Goal: Check status

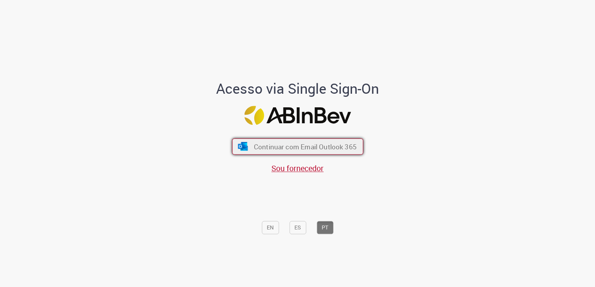
click at [296, 147] on span "Continuar com Email Outlook 365" at bounding box center [305, 147] width 103 height 9
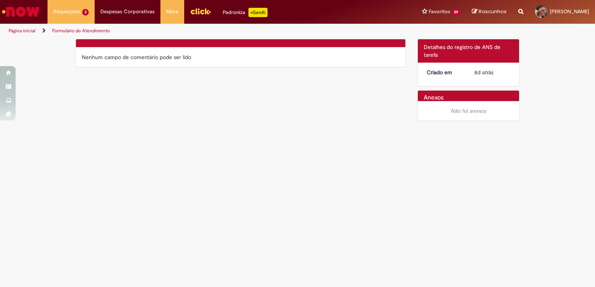
click at [32, 14] on img "Ir para a Homepage" at bounding box center [21, 12] width 40 height 16
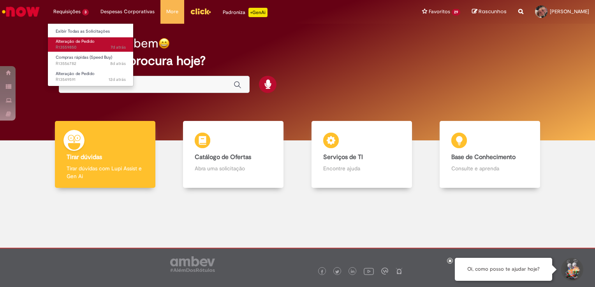
click at [85, 47] on span "7d atrás 7 dias atrás R13559850" at bounding box center [91, 47] width 70 height 6
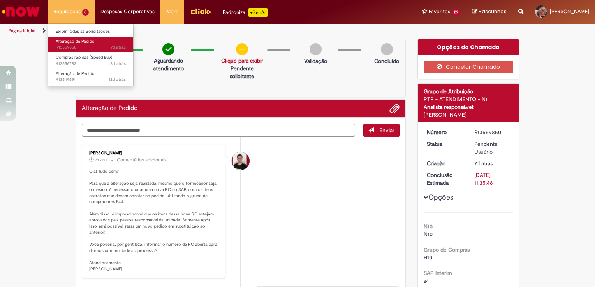
click at [81, 41] on span "Alteração de Pedido" at bounding box center [75, 42] width 39 height 6
